Goal: Task Accomplishment & Management: Complete application form

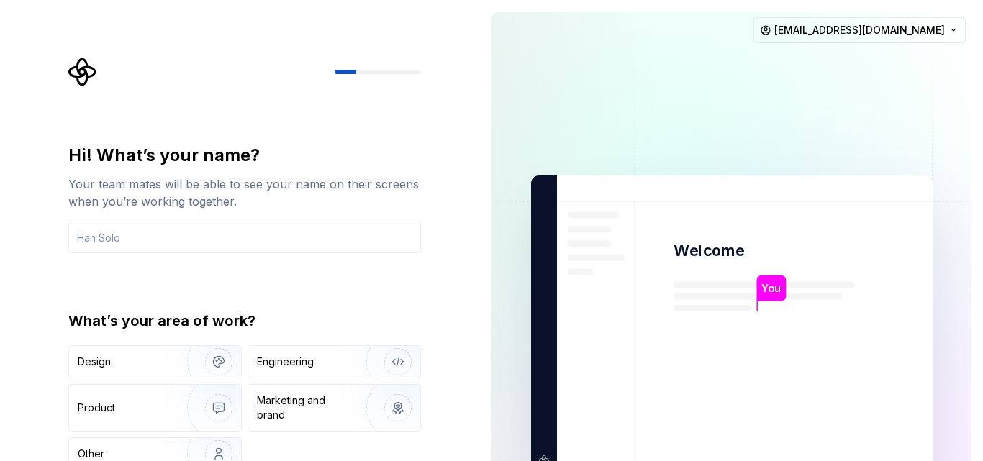
click at [763, 288] on p "You" at bounding box center [771, 289] width 19 height 16
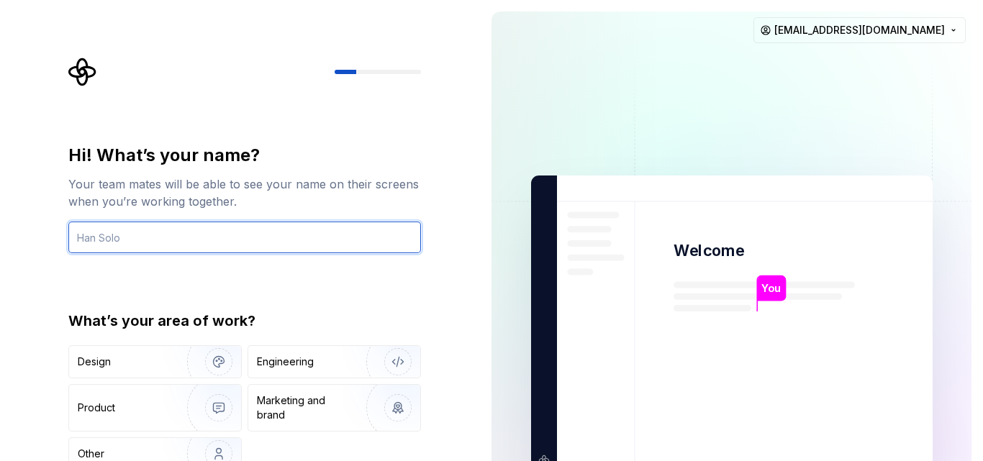
click at [154, 239] on input "text" at bounding box center [244, 238] width 353 height 32
click at [139, 225] on input "text" at bounding box center [244, 238] width 353 height 32
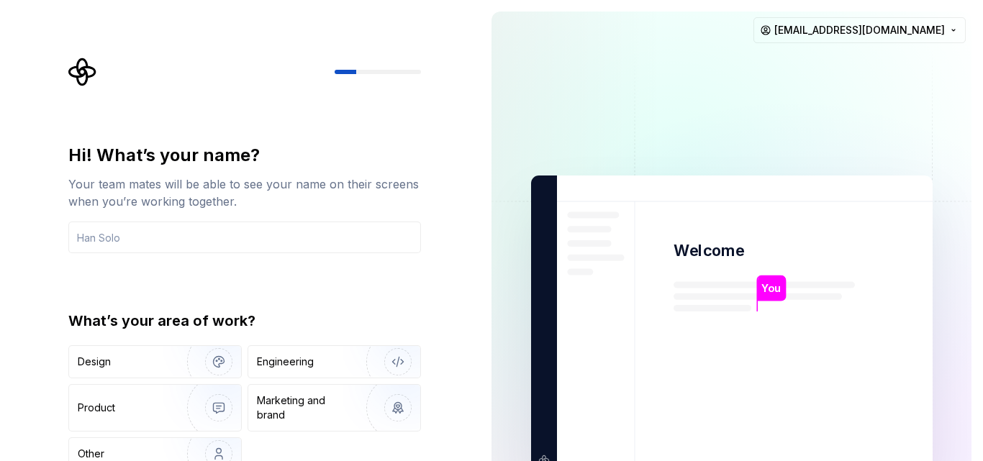
click at [207, 198] on div "Your team mates will be able to see your name on their screens when you’re work…" at bounding box center [244, 193] width 353 height 35
click at [330, 201] on div "Your team mates will be able to see your name on their screens when you’re work…" at bounding box center [244, 193] width 353 height 35
